Goal: Task Accomplishment & Management: Manage account settings

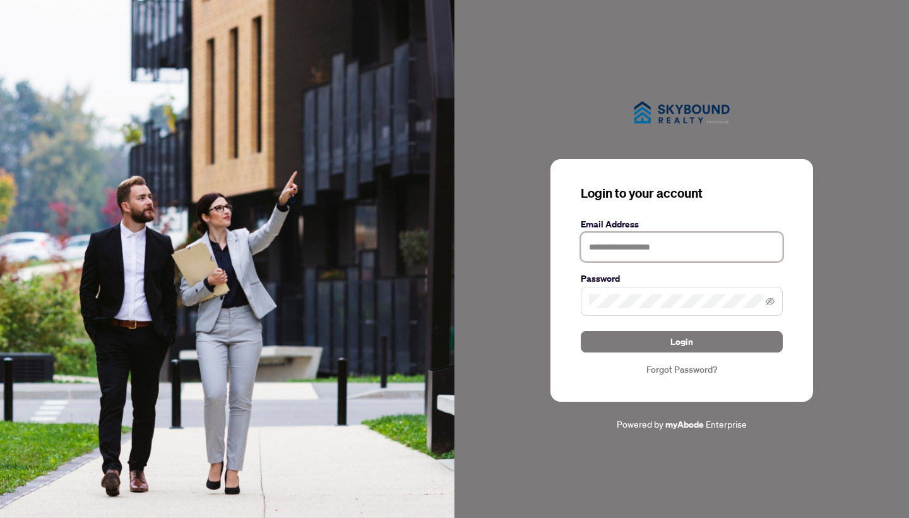
type input "**********"
click at [682, 341] on button "Login" at bounding box center [682, 341] width 202 height 21
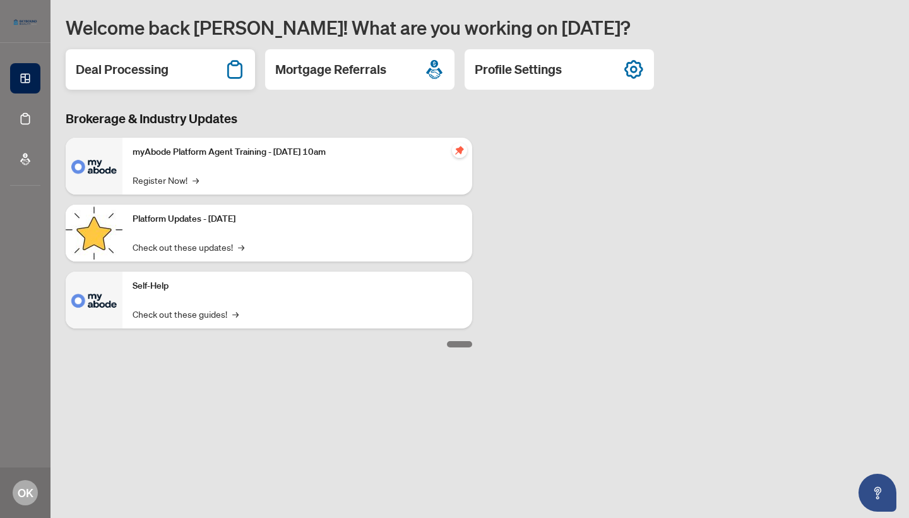
click at [118, 74] on h2 "Deal Processing" at bounding box center [122, 70] width 93 height 18
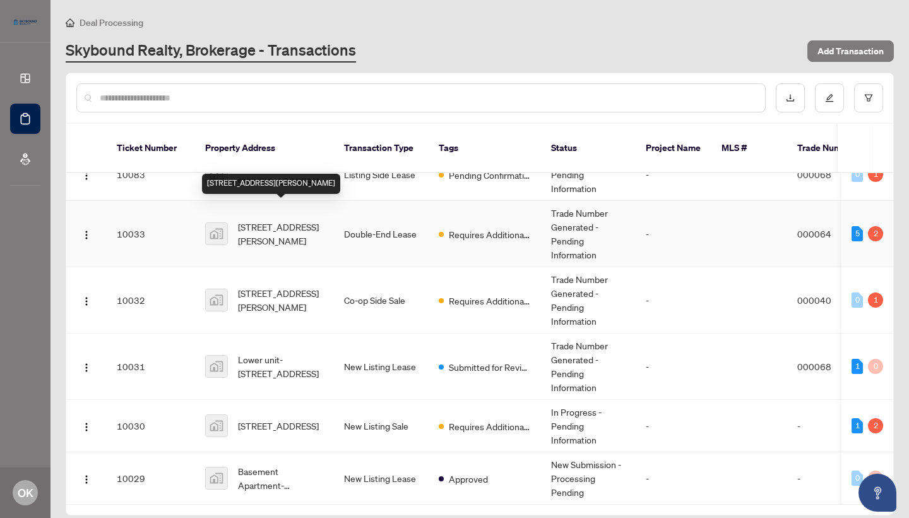
scroll to position [28, 0]
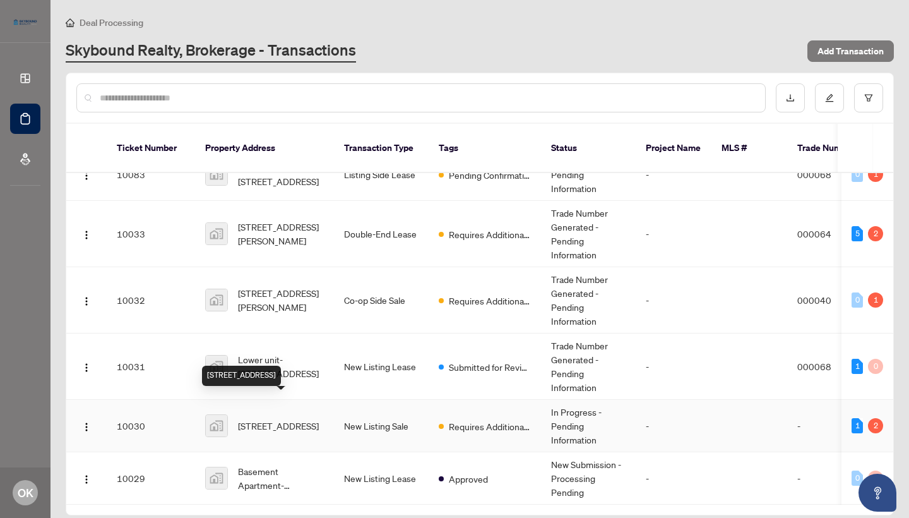
click at [266, 419] on span "[STREET_ADDRESS]" at bounding box center [278, 425] width 81 height 14
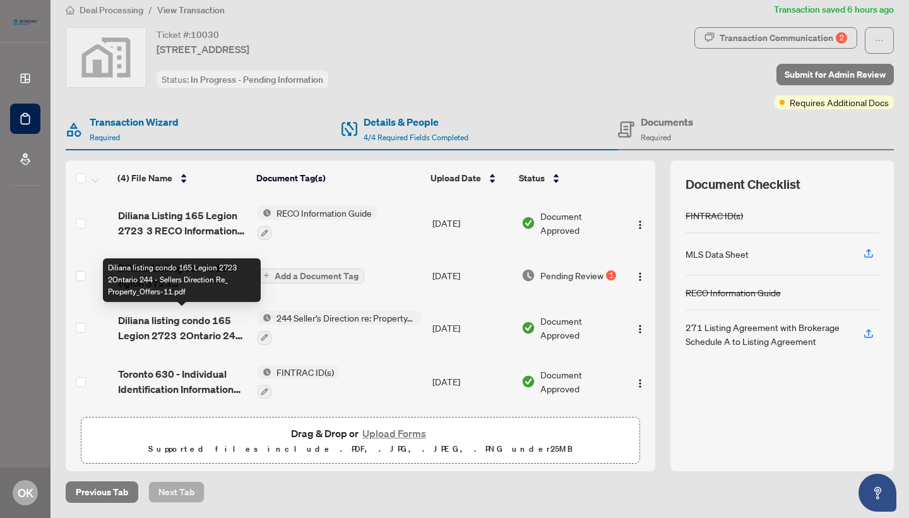
scroll to position [12, 0]
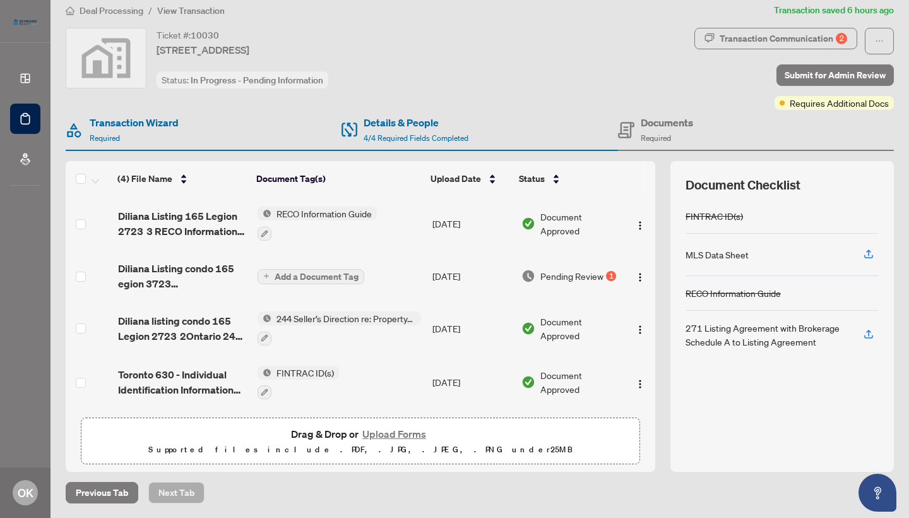
click at [385, 434] on button "Upload Forms" at bounding box center [393, 433] width 71 height 16
